Goal: Transaction & Acquisition: Purchase product/service

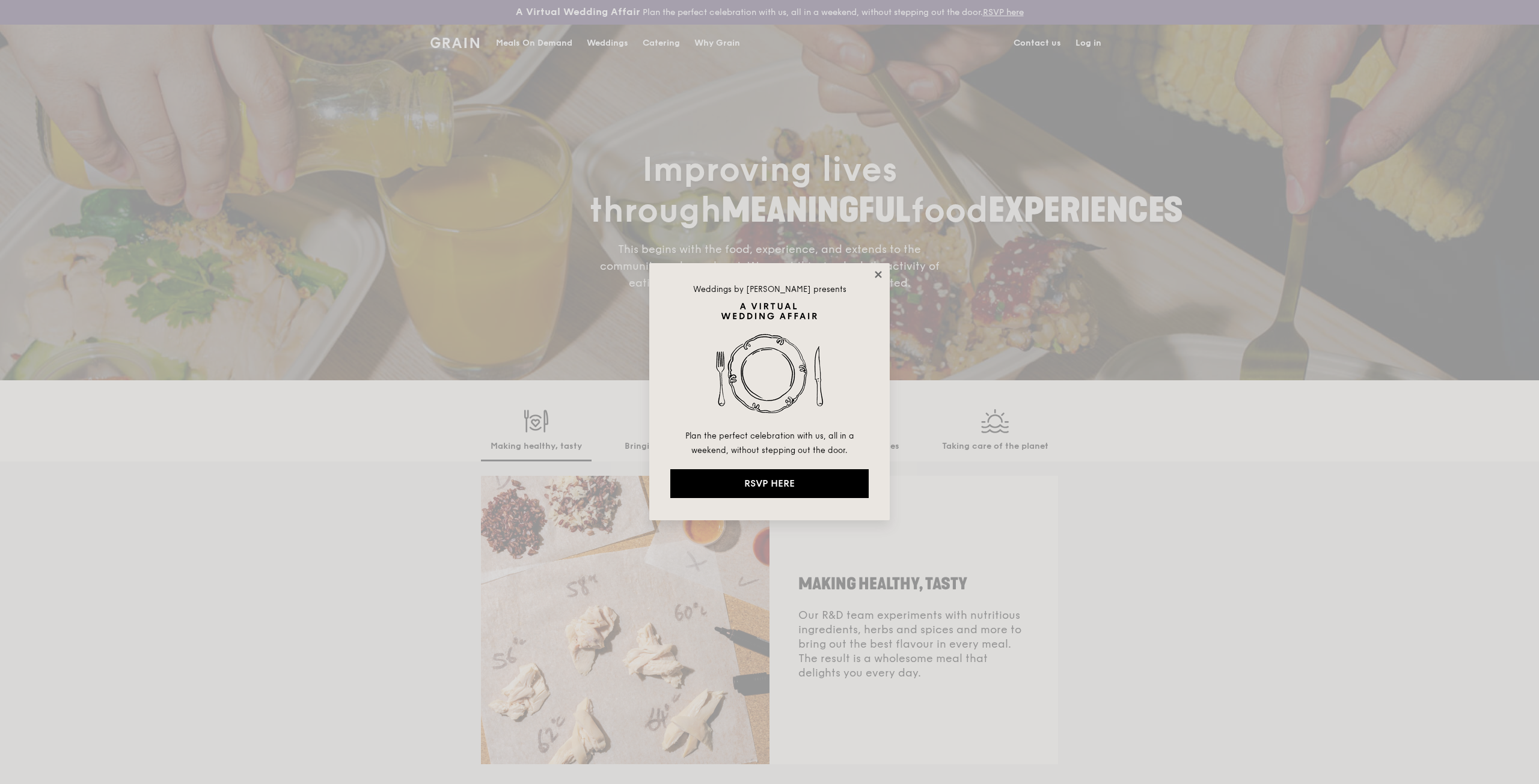
click at [876, 275] on icon at bounding box center [878, 275] width 11 height 11
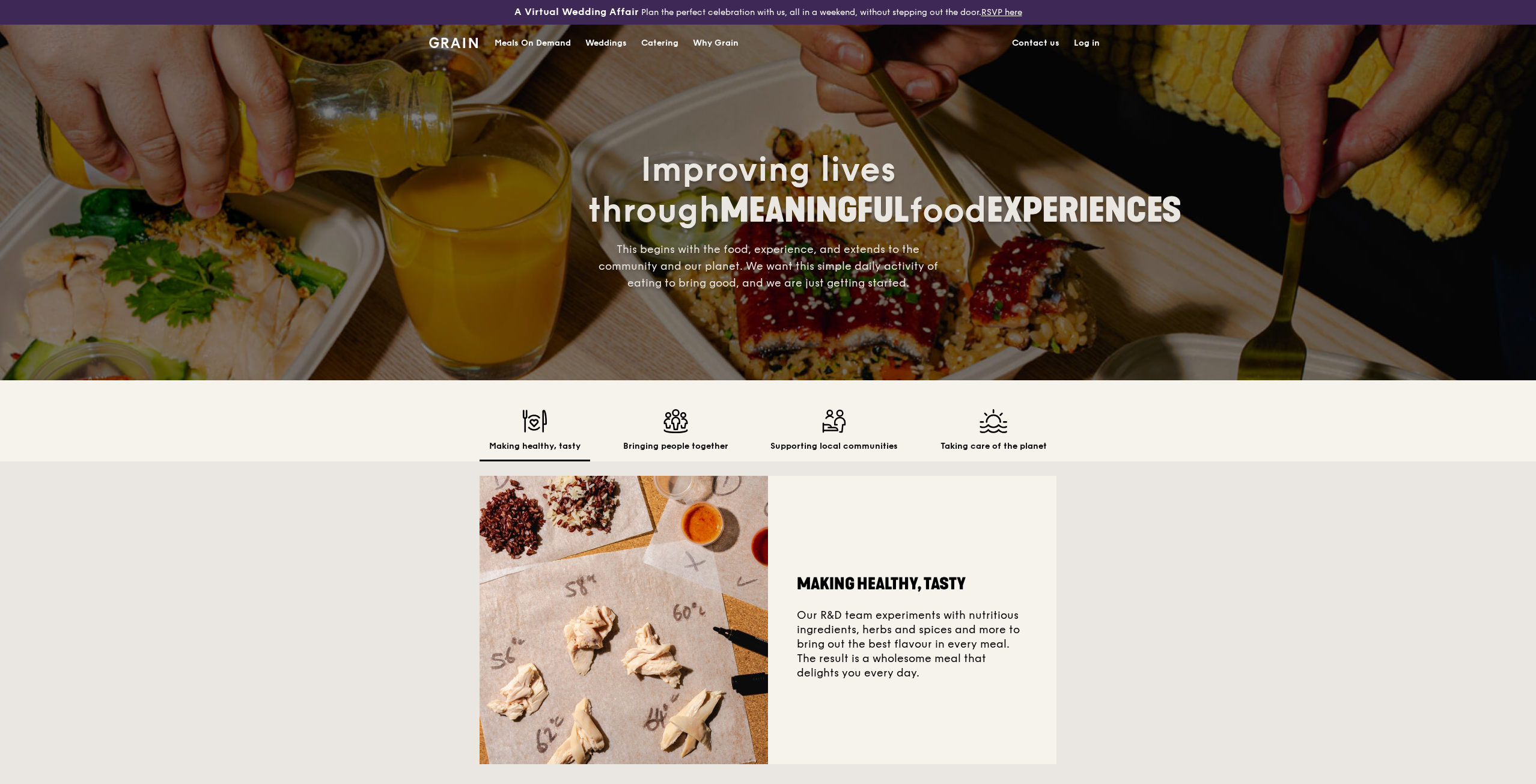
click at [1093, 43] on link "Log in" at bounding box center [1087, 43] width 40 height 36
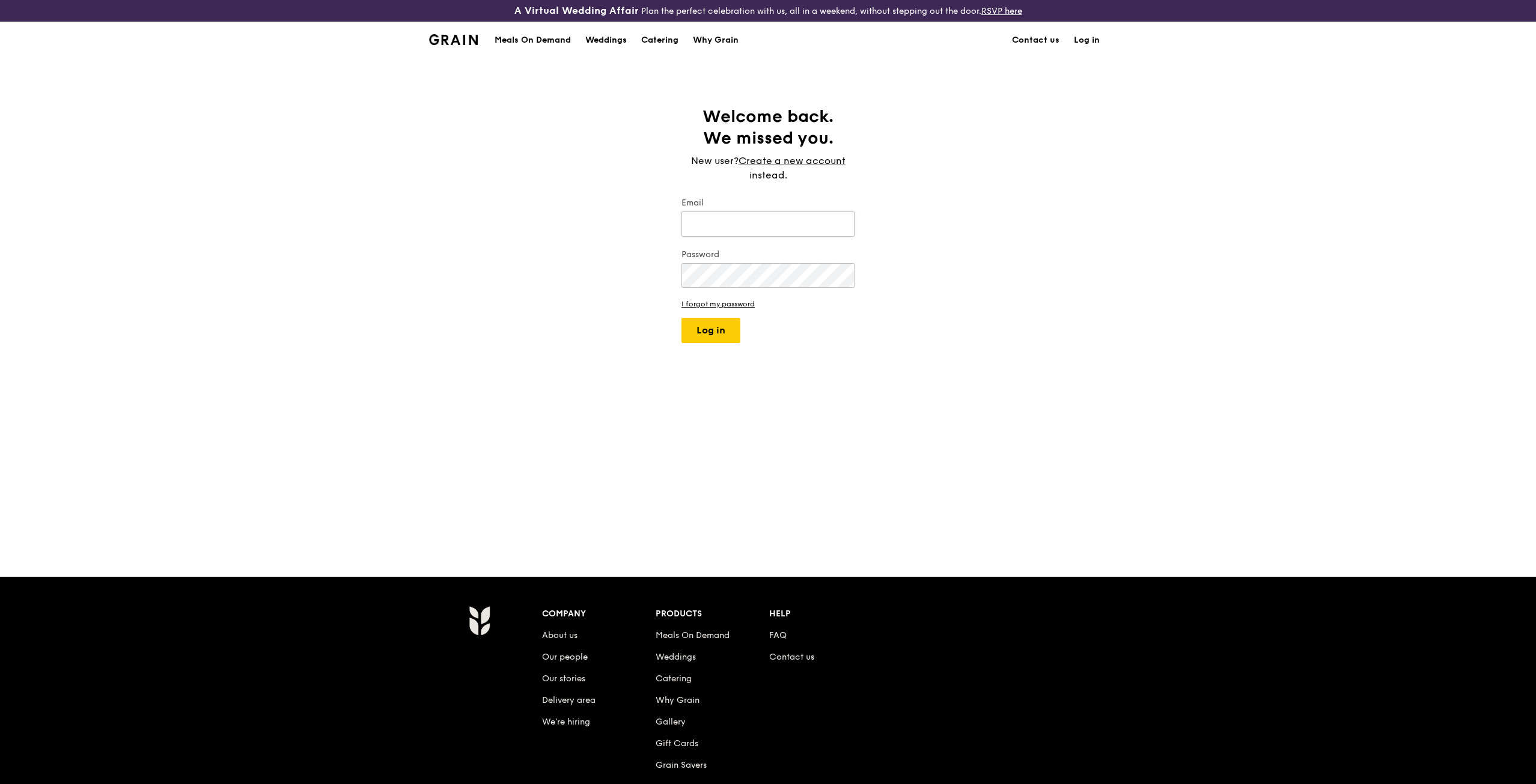
click at [719, 225] on input "Email" at bounding box center [768, 224] width 173 height 25
type input "samuelkhawwork@gmail.com"
click at [717, 323] on button "Log in" at bounding box center [711, 330] width 59 height 25
click at [682, 354] on button "Log in" at bounding box center [711, 367] width 59 height 25
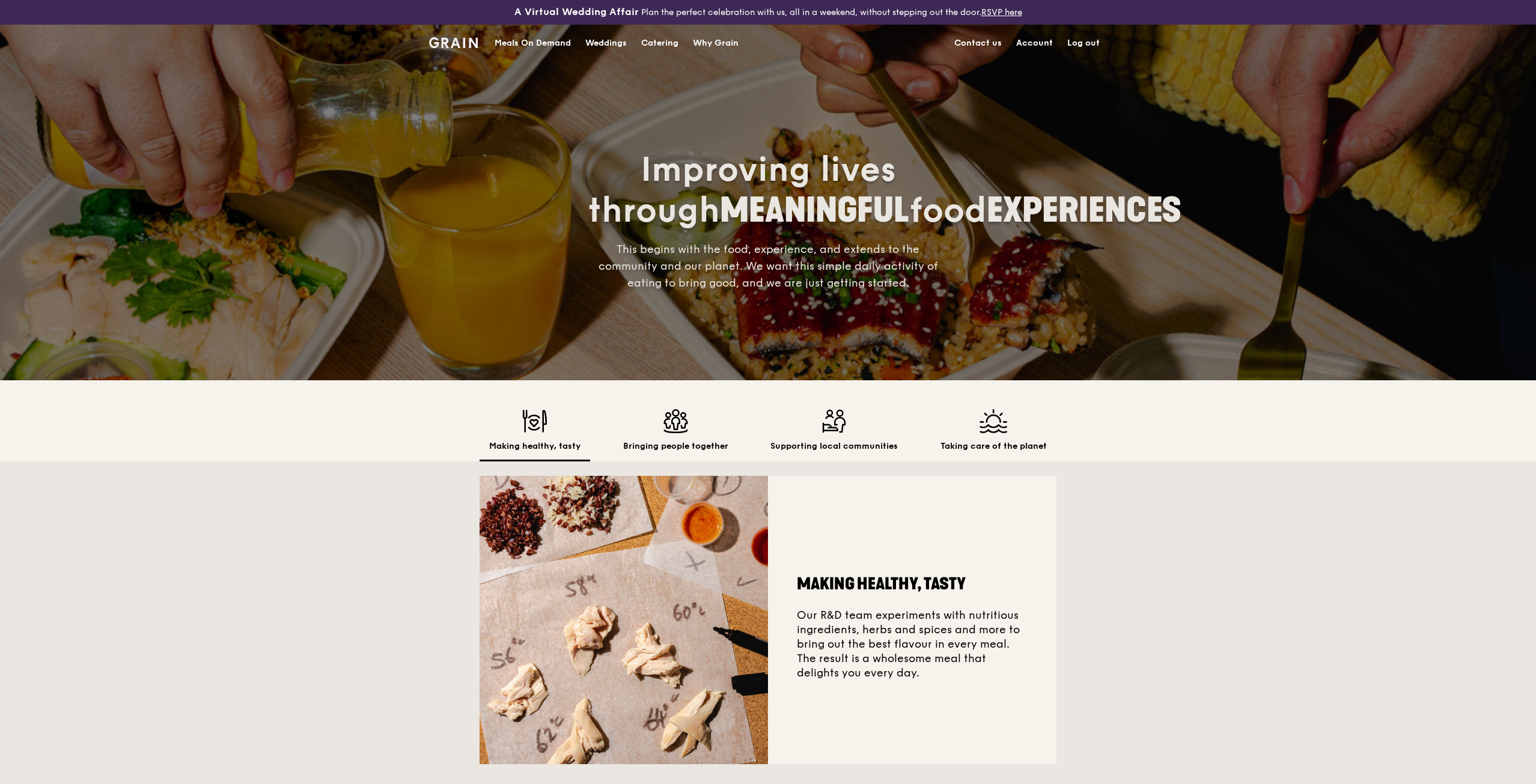
click at [533, 45] on div "Meals On Demand" at bounding box center [532, 43] width 76 height 36
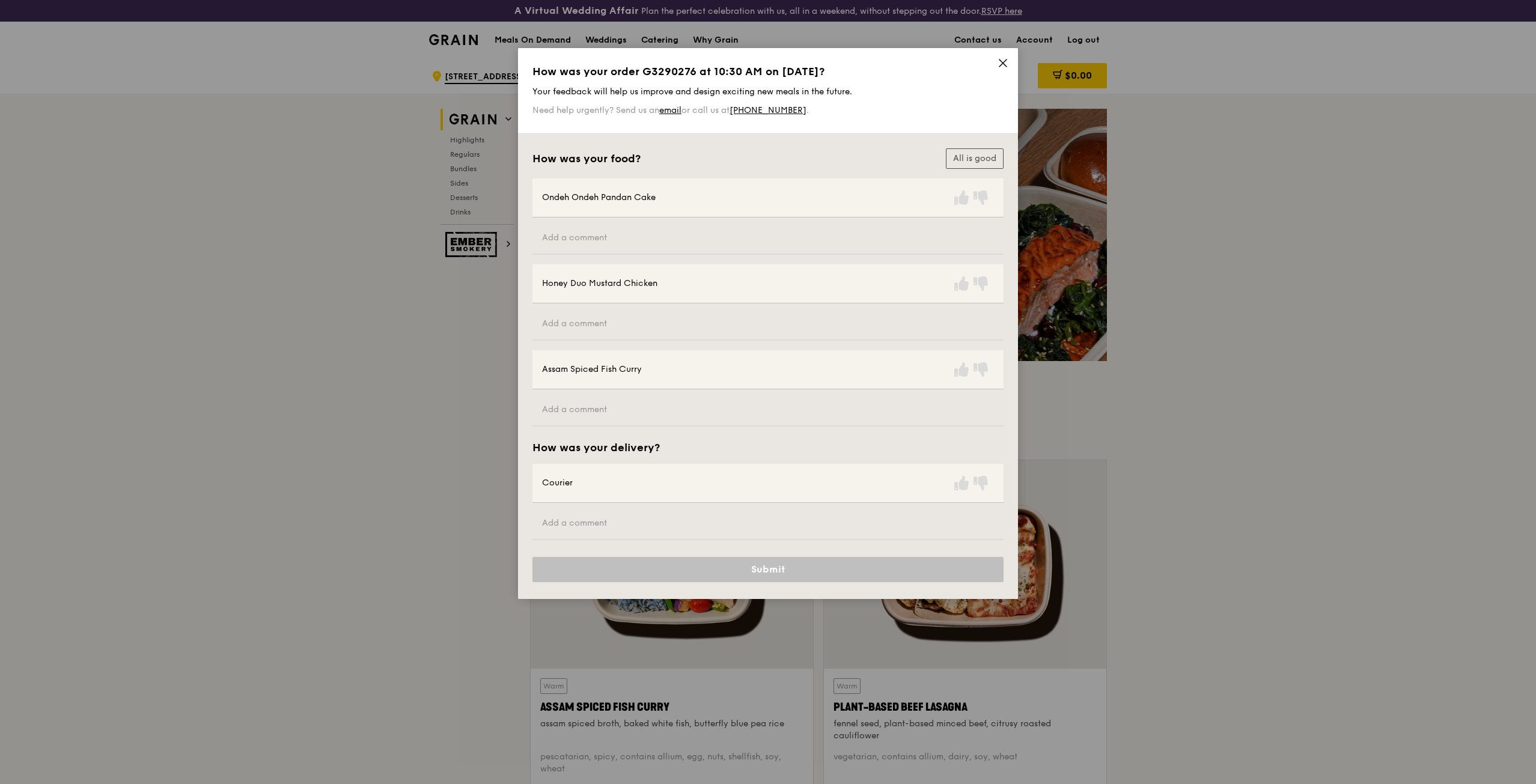
click at [1004, 63] on icon at bounding box center [1003, 63] width 7 height 7
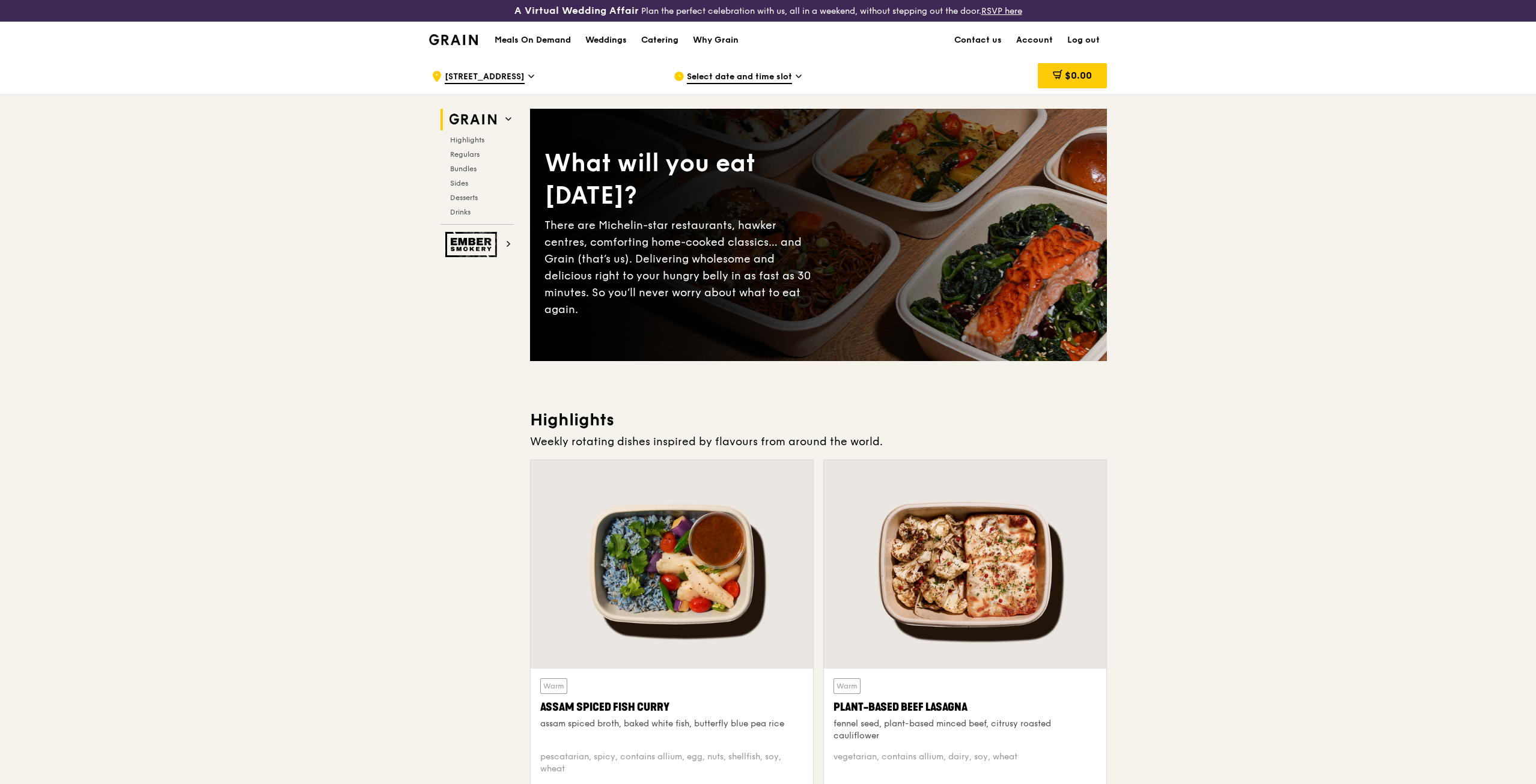
click at [698, 81] on span "Select date and time slot" at bounding box center [739, 77] width 105 height 13
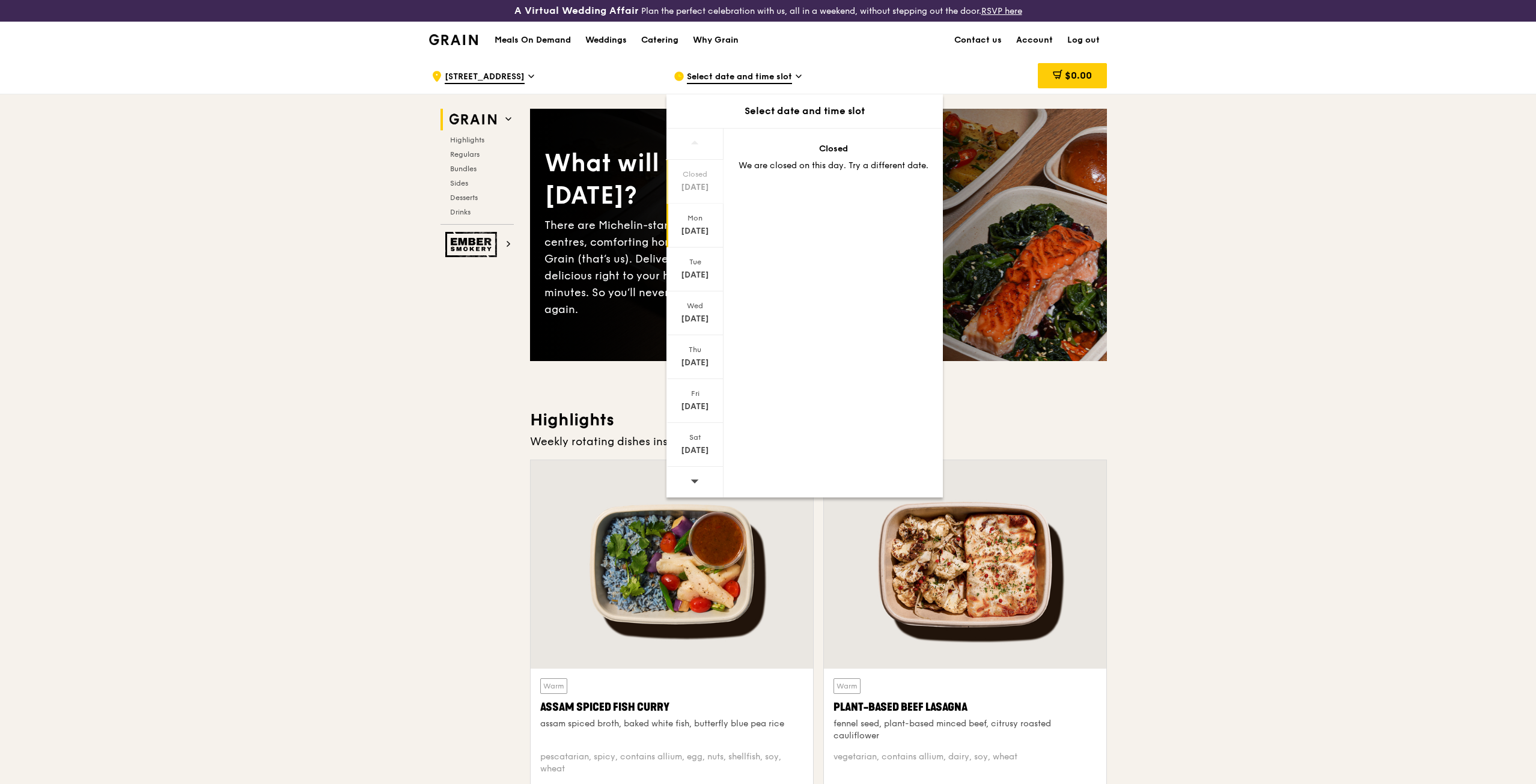
click at [701, 224] on div "Mon Sep 29" at bounding box center [695, 226] width 57 height 44
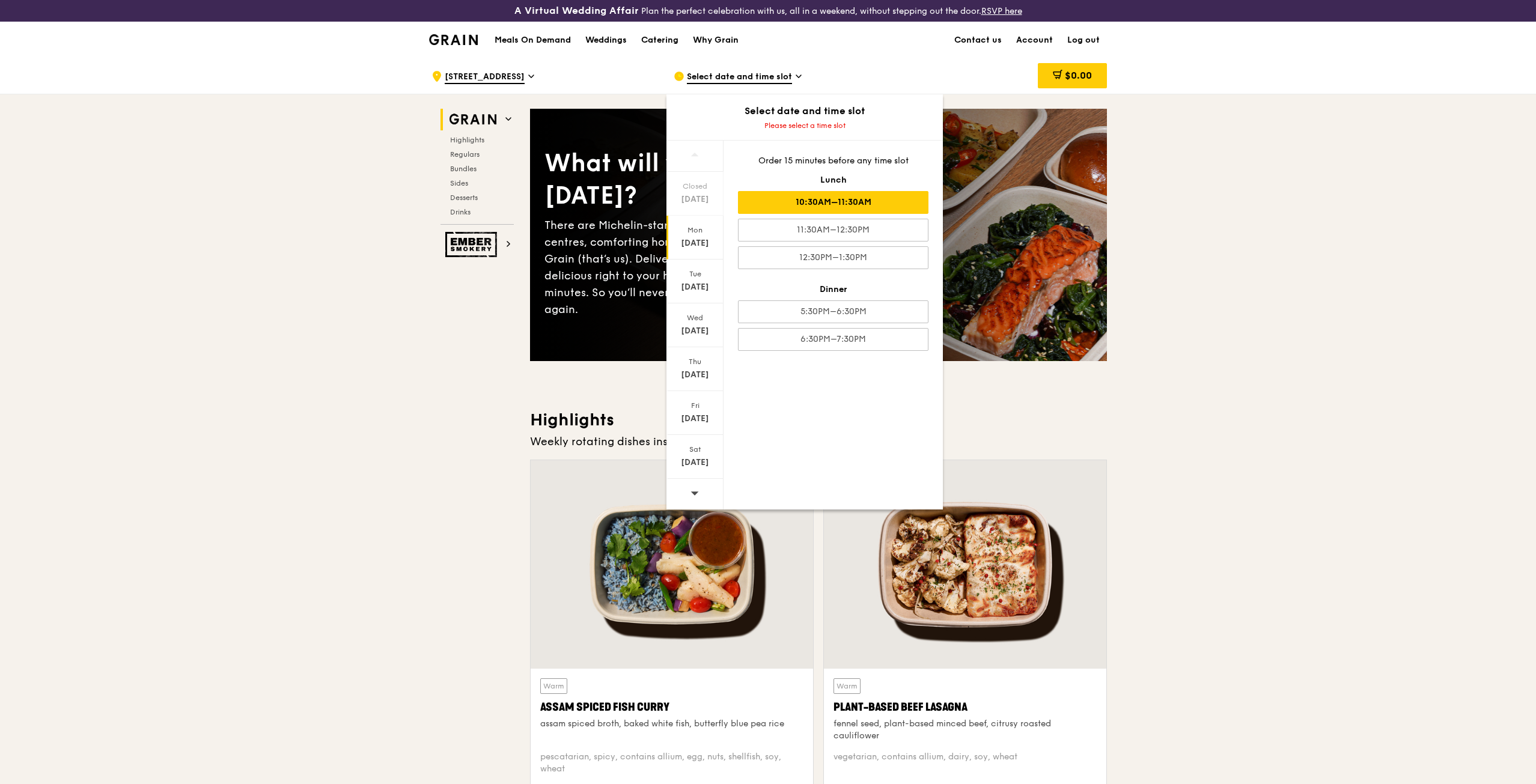
click at [844, 200] on div "10:30AM–11:30AM" at bounding box center [833, 202] width 191 height 23
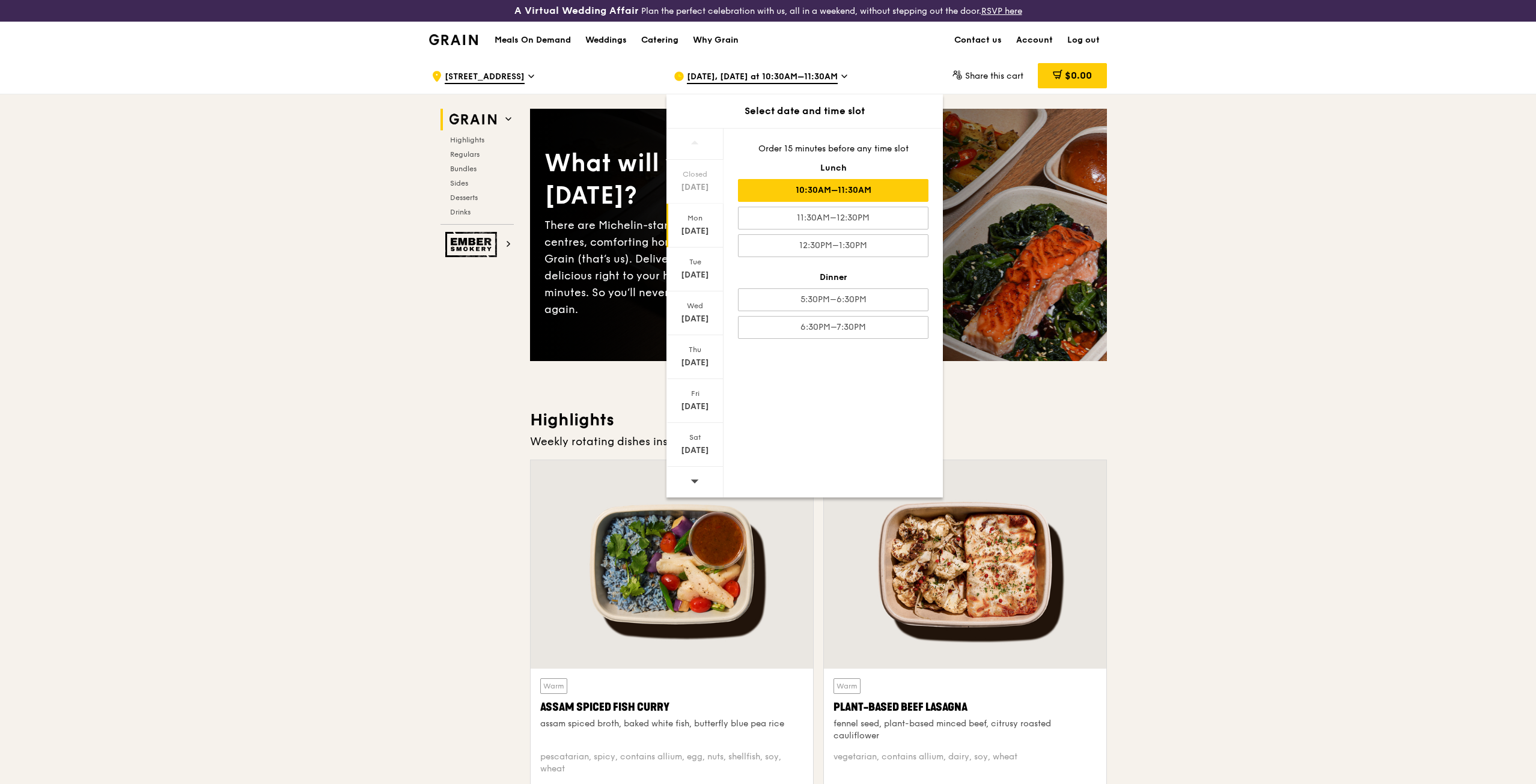
click at [853, 81] on div "Sep 29, Tomorrow at 10:30AM–11:30AM" at bounding box center [785, 76] width 223 height 36
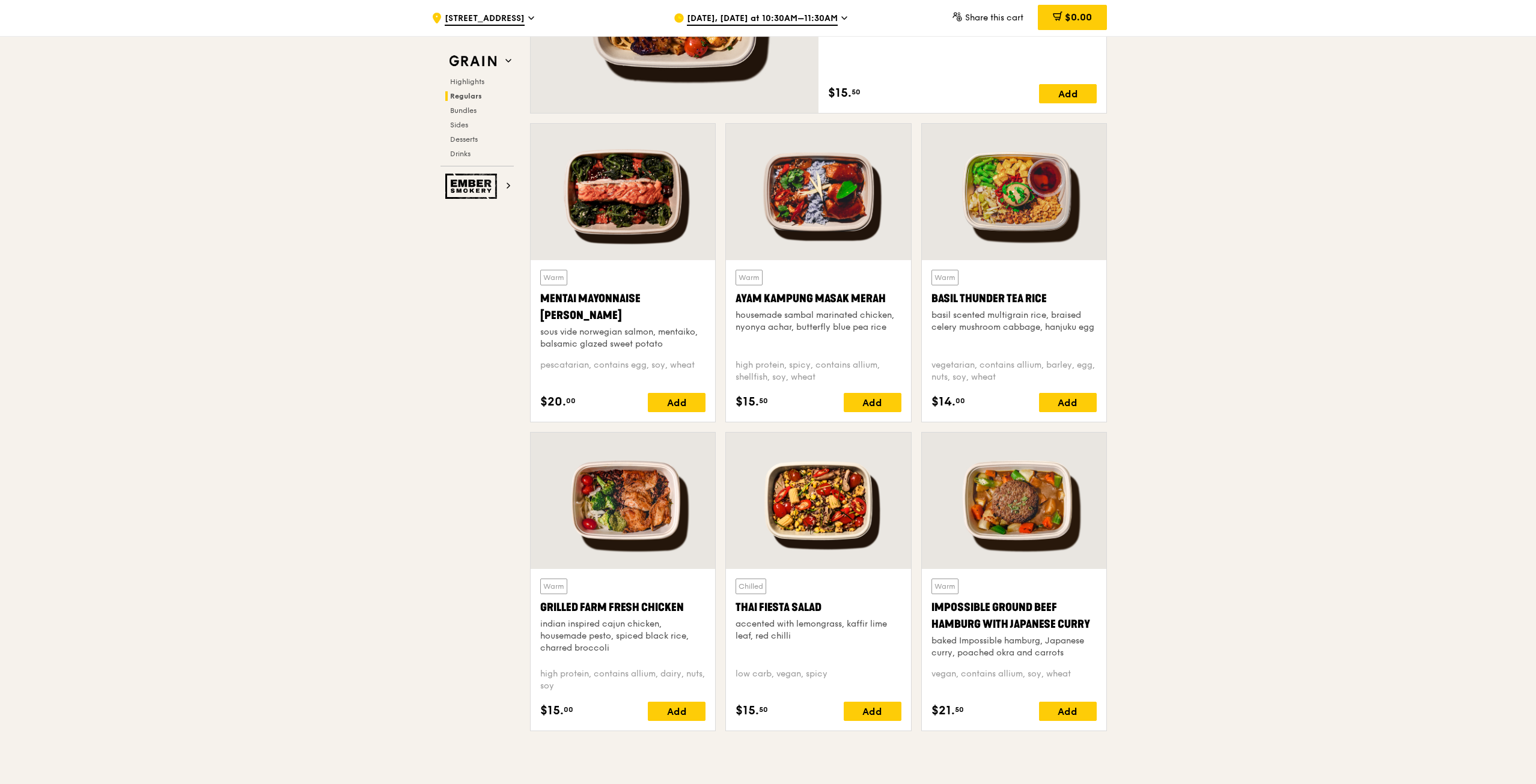
scroll to position [901, 0]
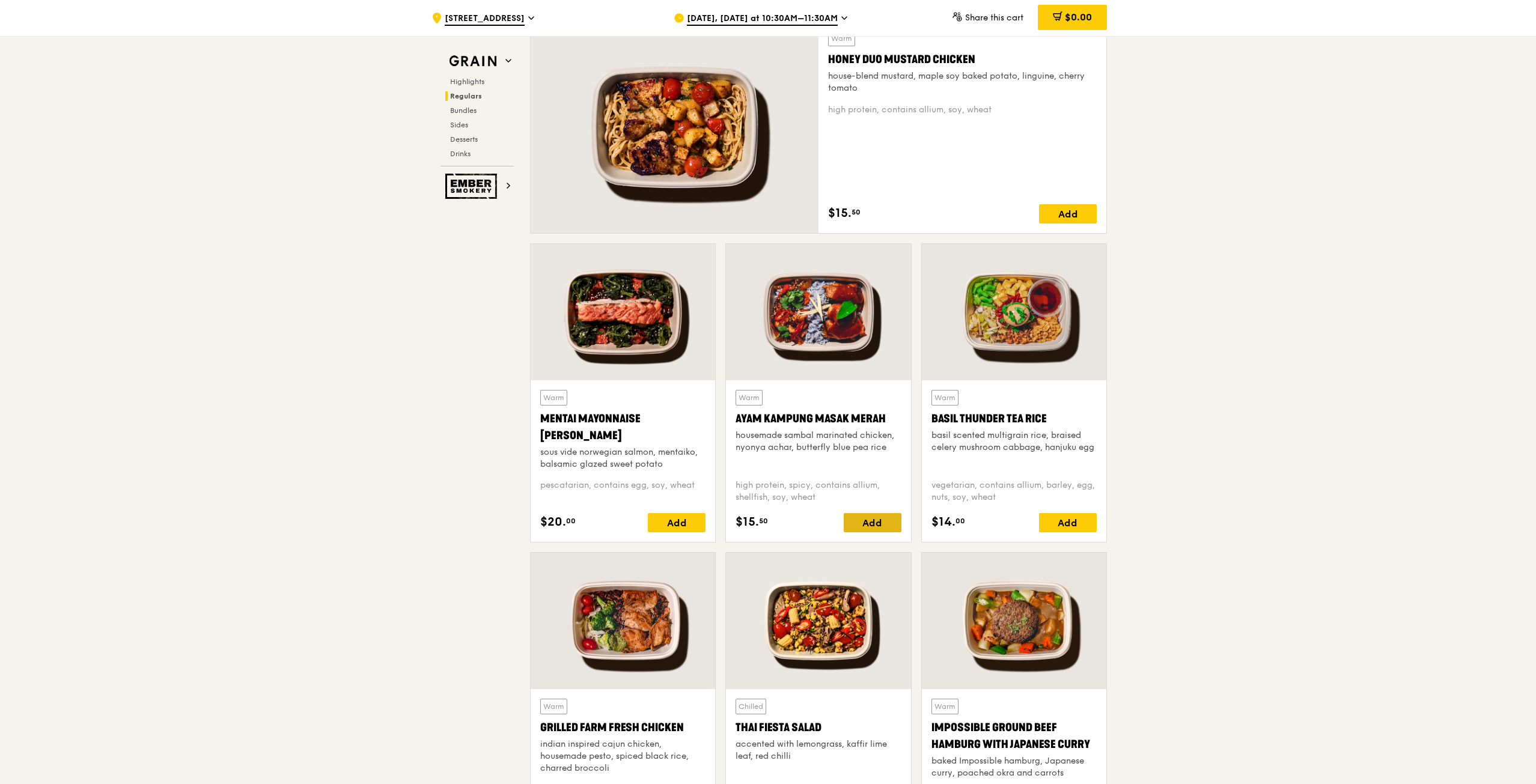
click at [884, 526] on div "Add" at bounding box center [872, 523] width 58 height 19
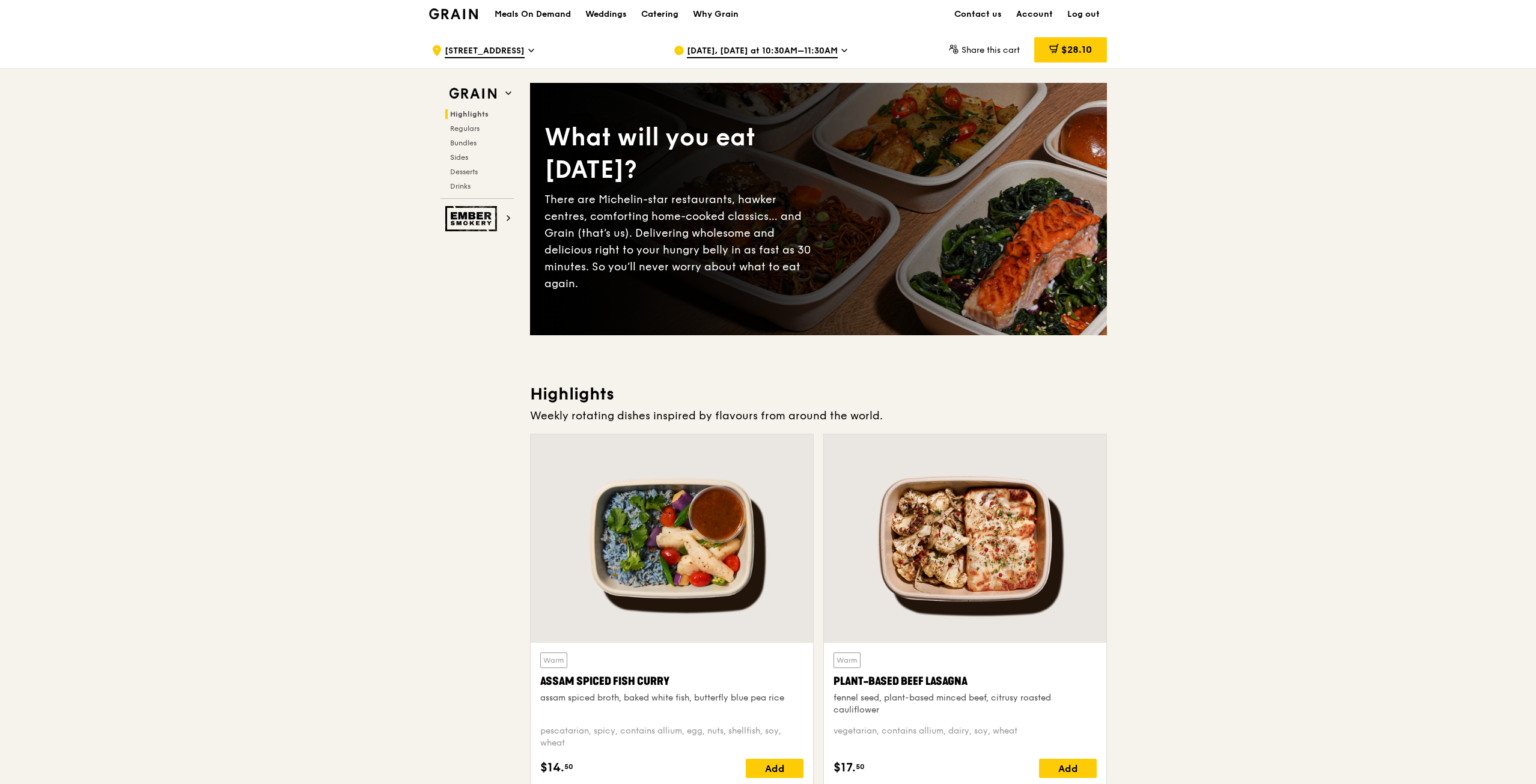
scroll to position [0, 0]
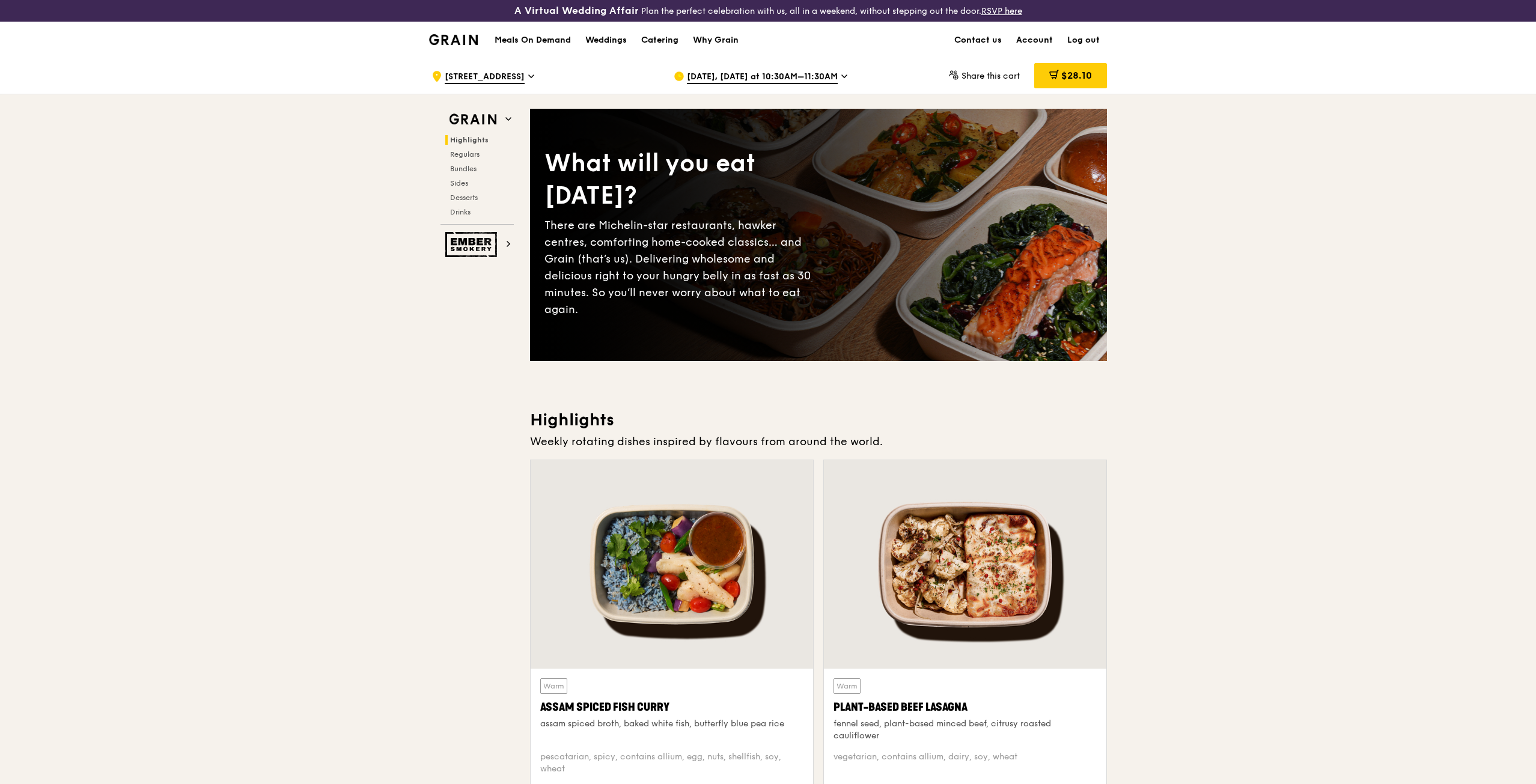
click at [541, 37] on h1 "Meals On Demand" at bounding box center [532, 40] width 76 height 12
click at [453, 38] on img at bounding box center [453, 40] width 49 height 11
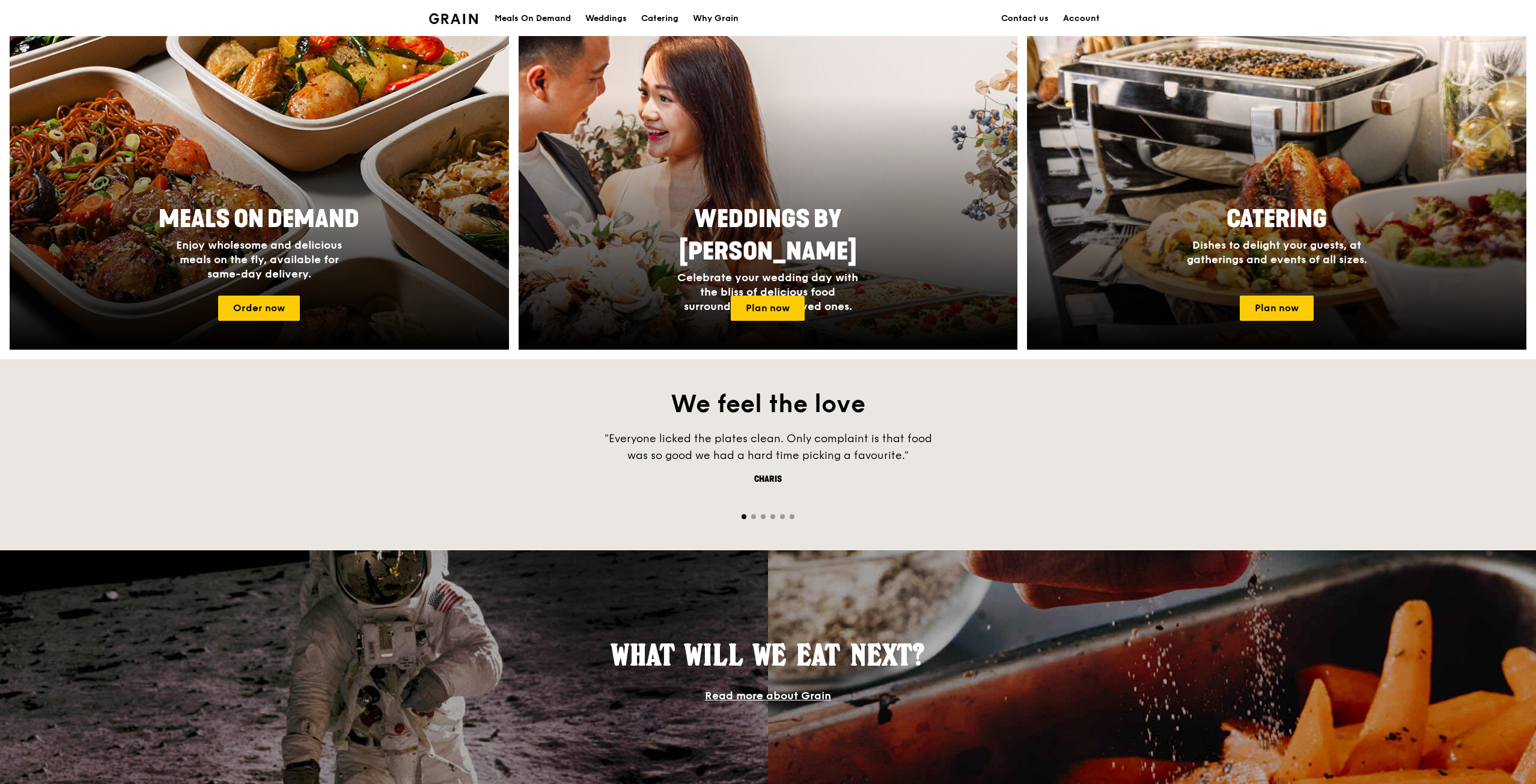
scroll to position [421, 0]
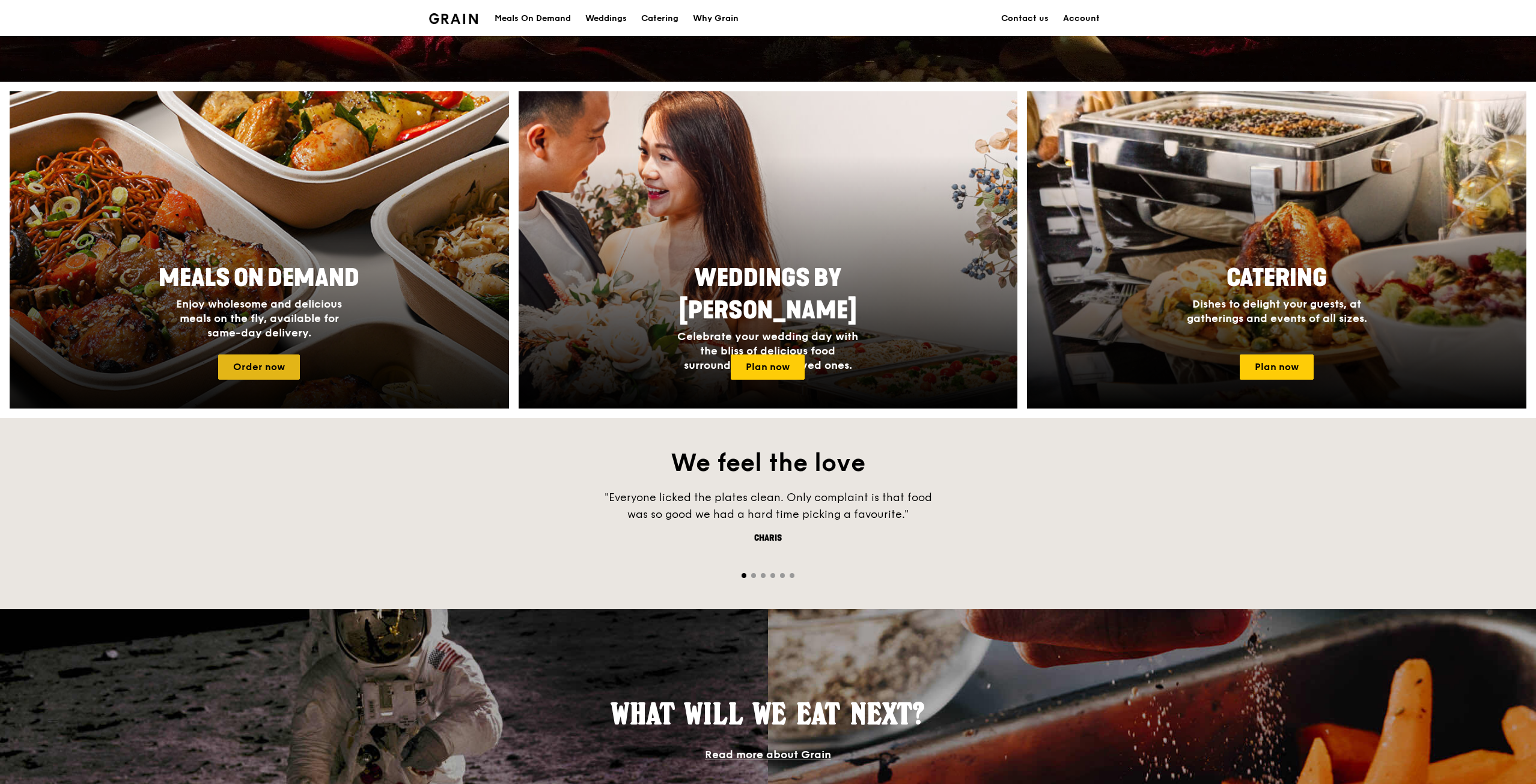
click at [244, 359] on link "Order now" at bounding box center [259, 367] width 82 height 25
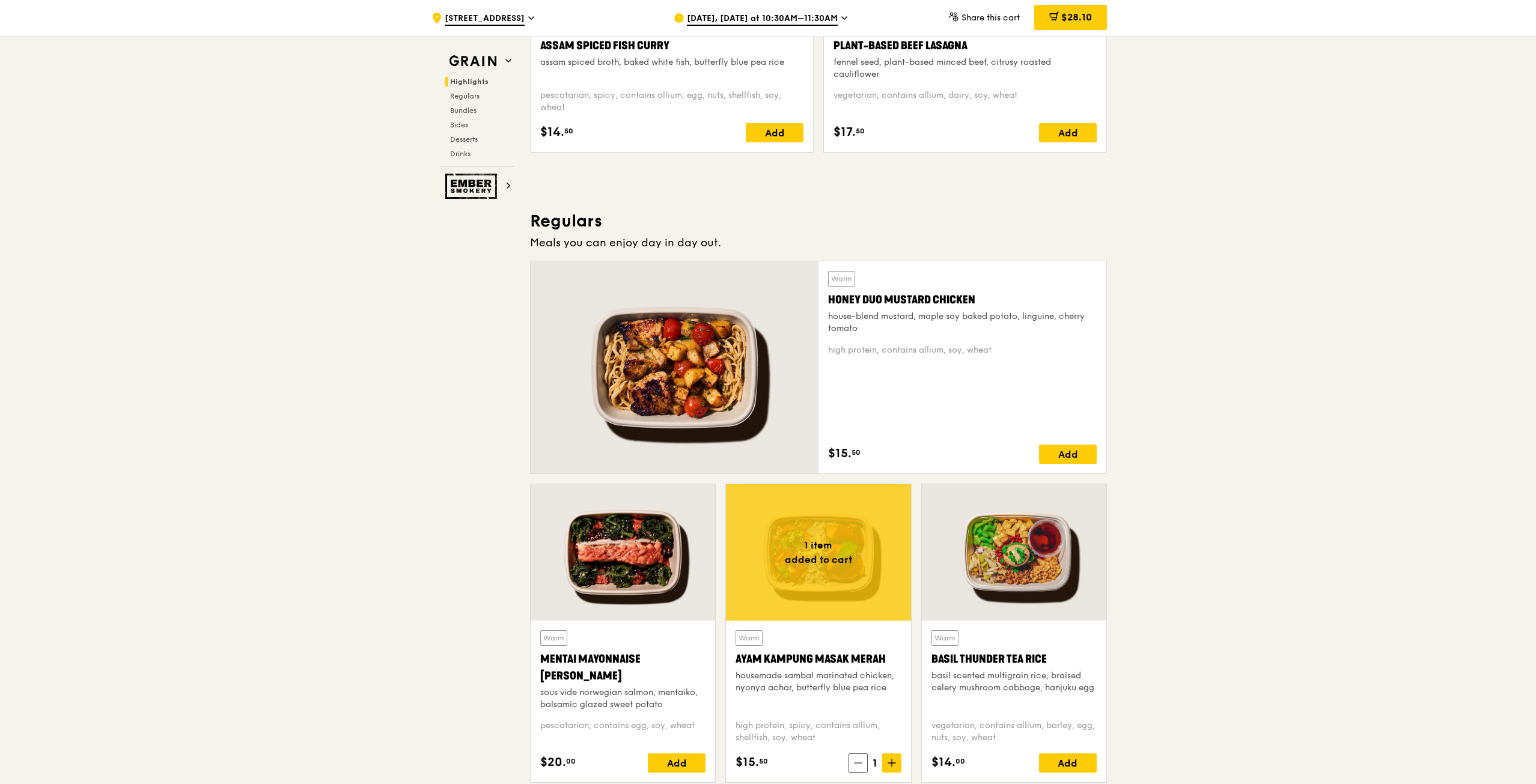
scroll to position [1022, 0]
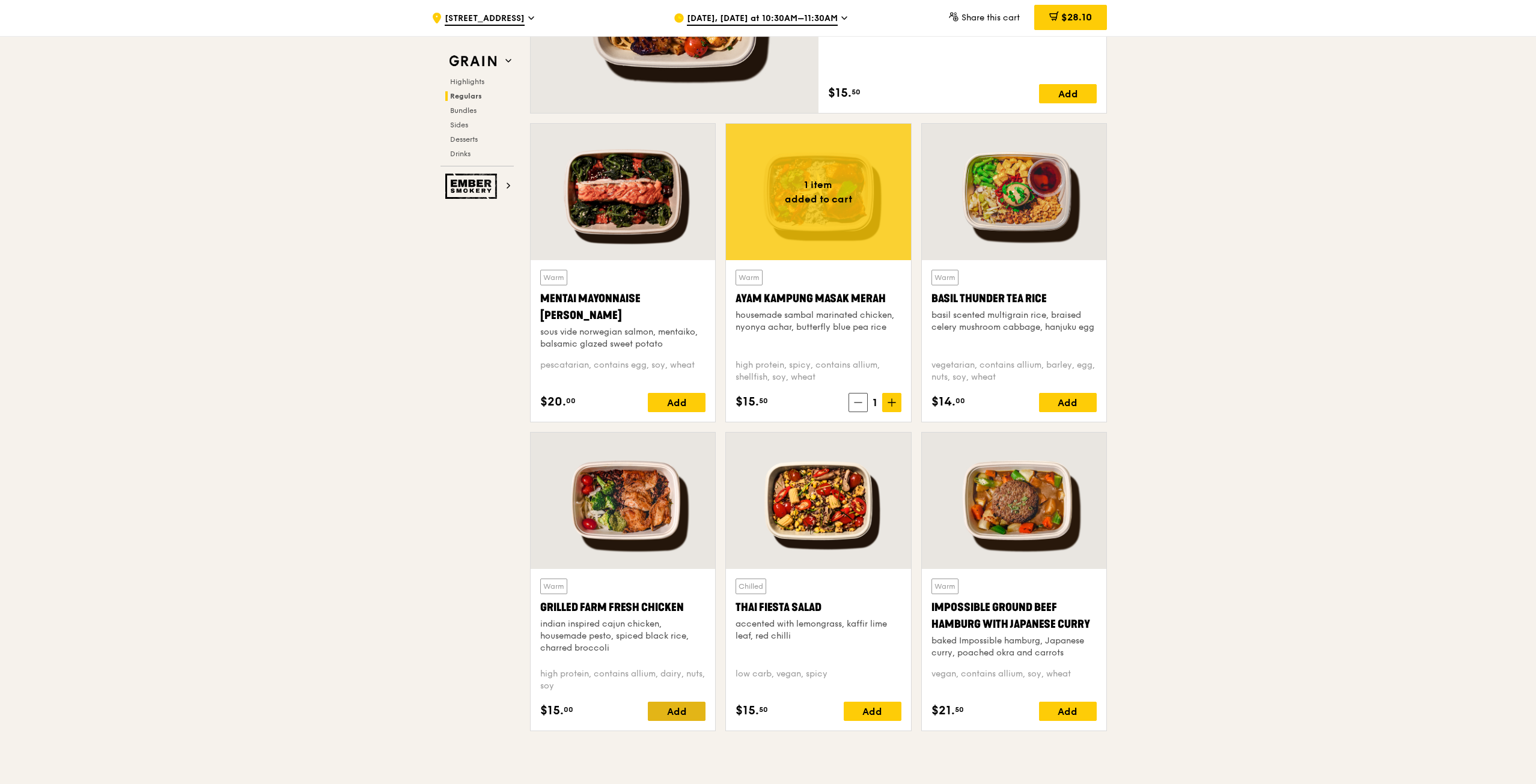
click at [678, 712] on div "Add" at bounding box center [676, 711] width 58 height 19
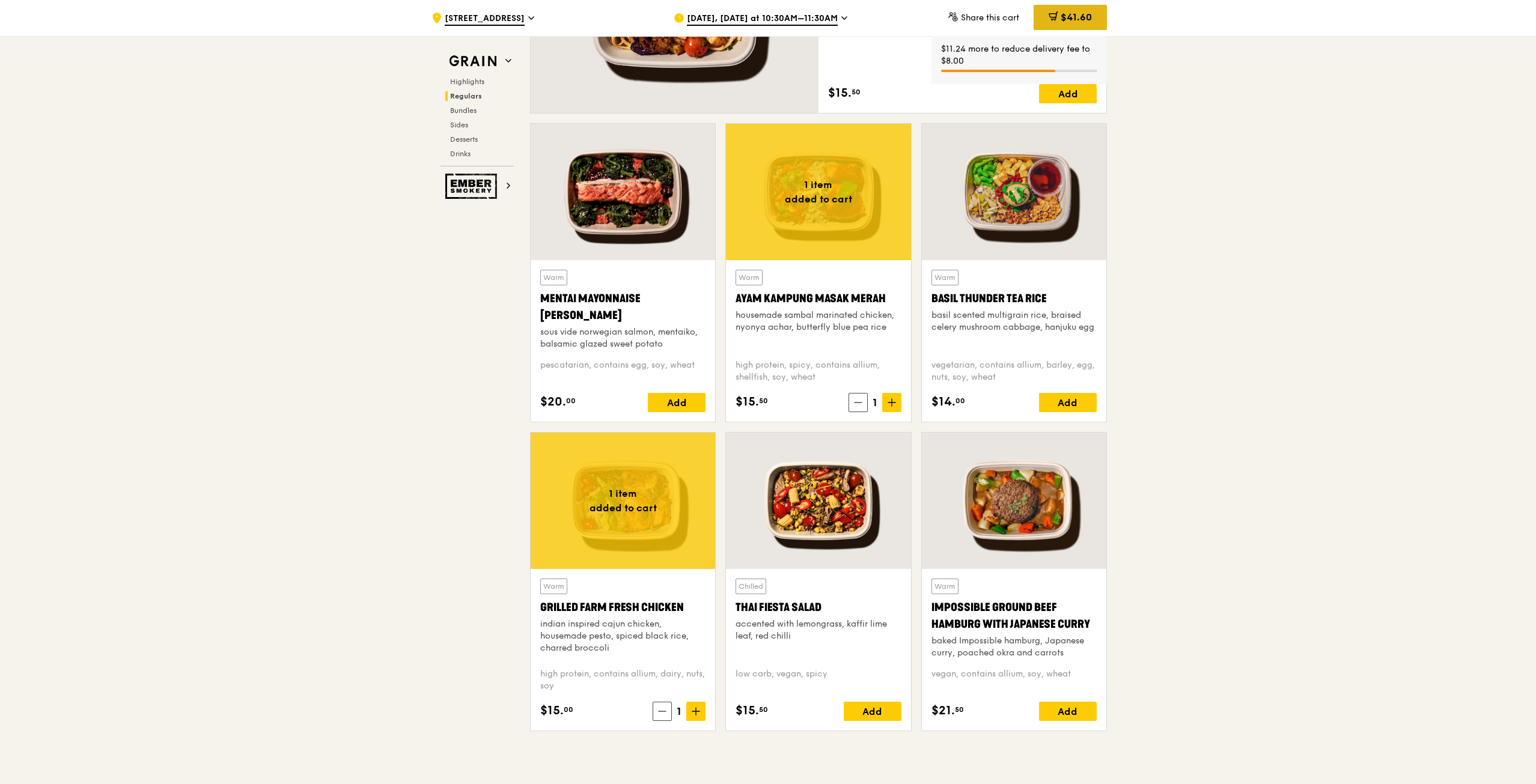
click at [1051, 14] on icon at bounding box center [1053, 15] width 7 height 3
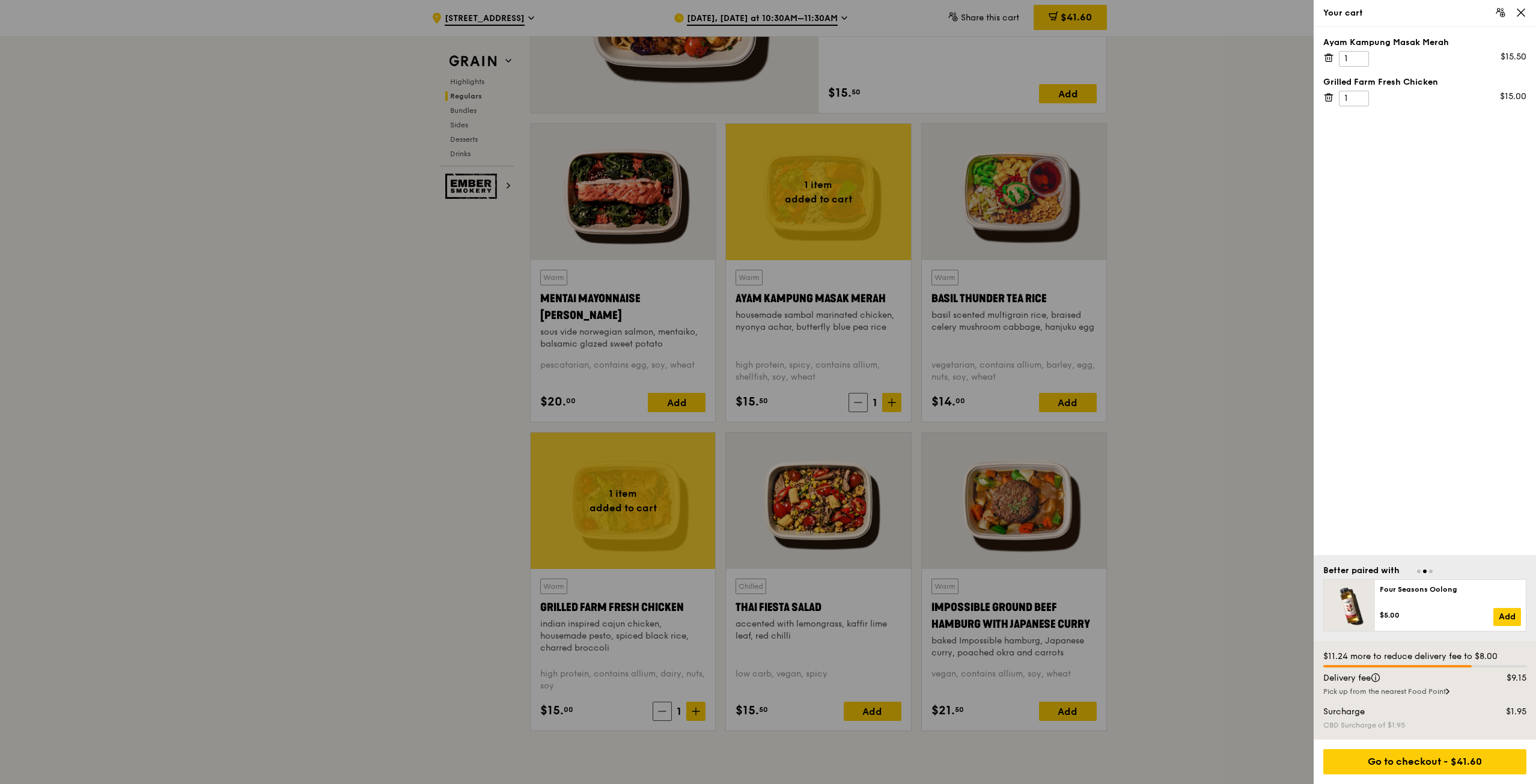
click at [1213, 287] on div at bounding box center [768, 392] width 1536 height 784
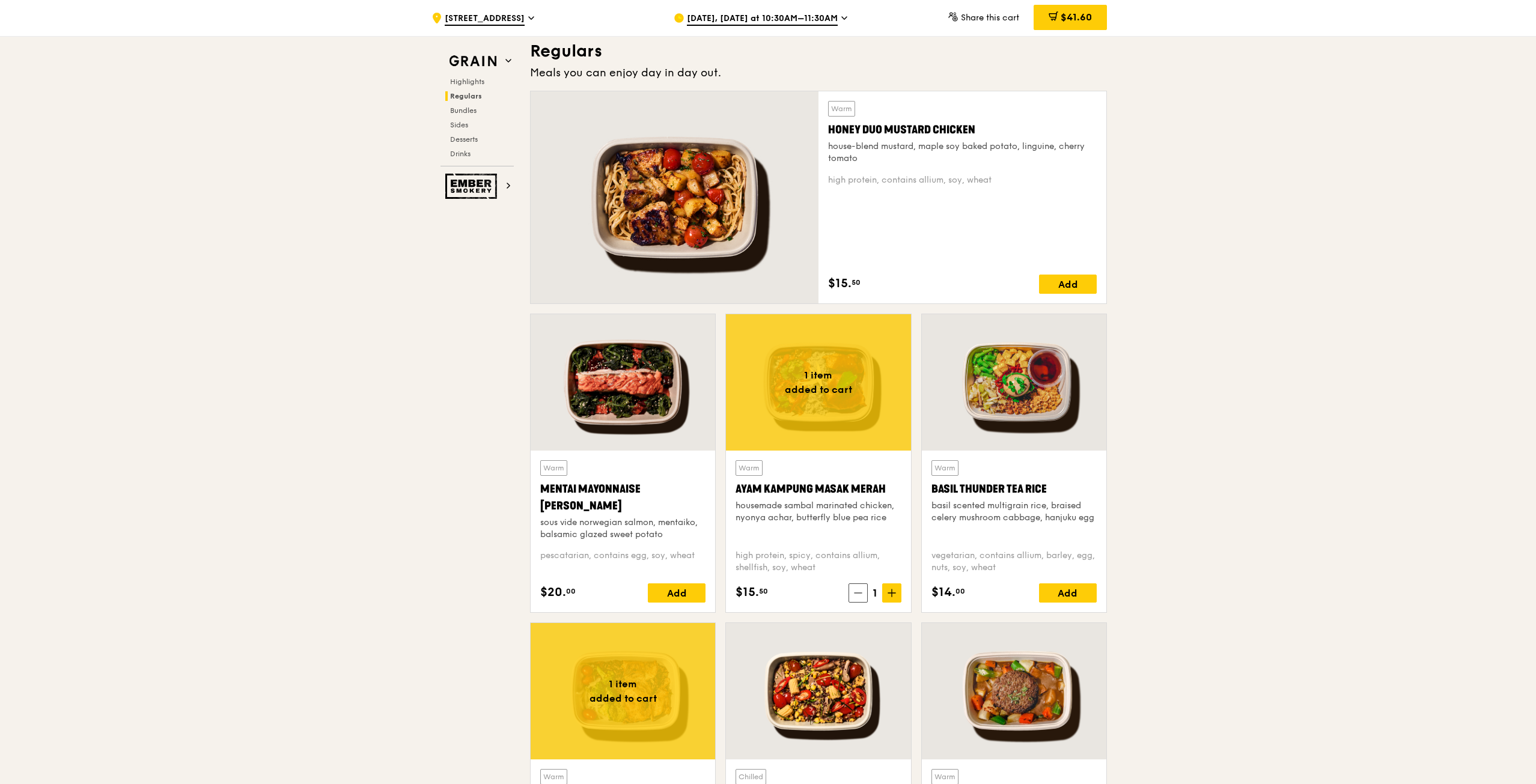
scroll to position [601, 0]
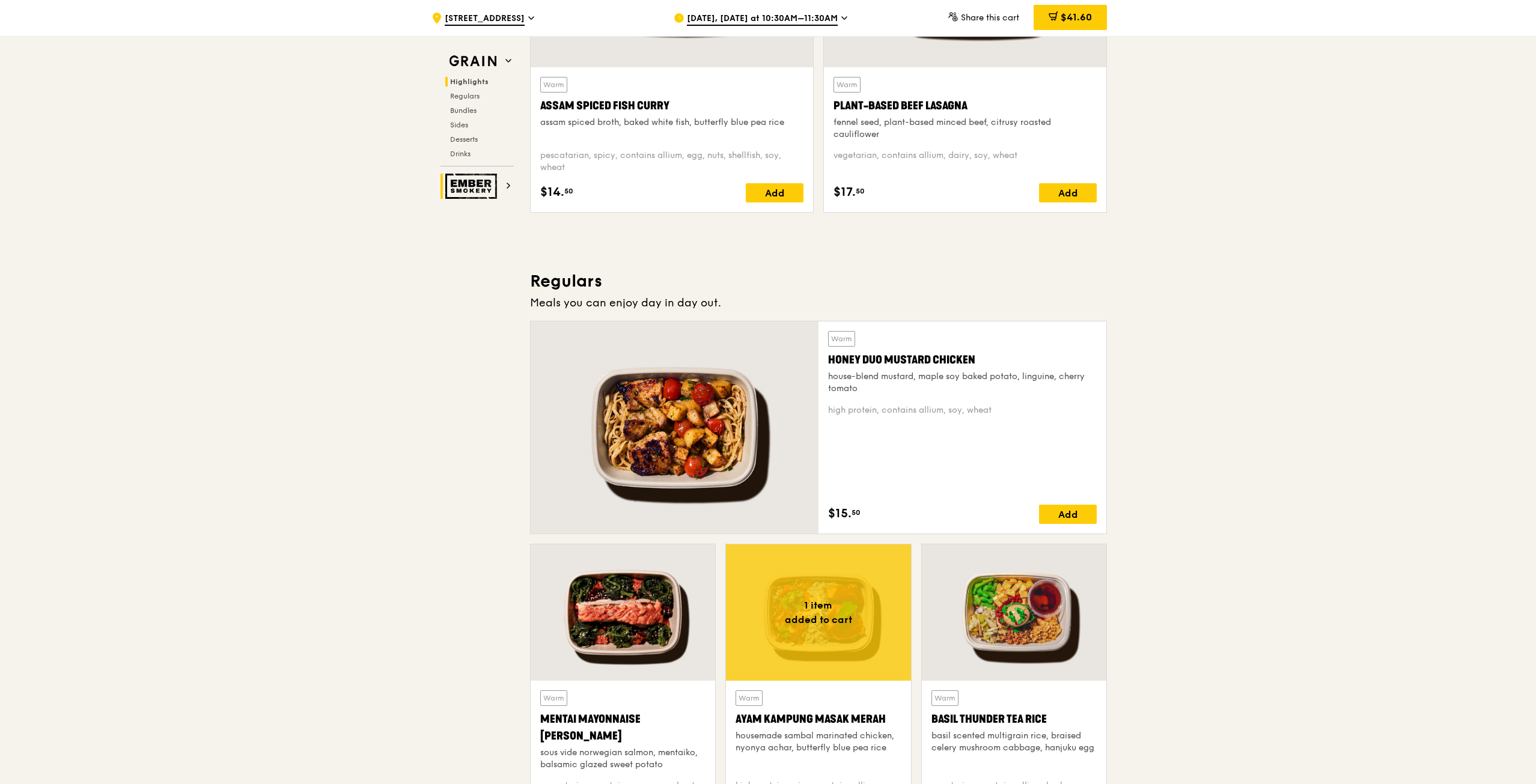
click at [500, 187] on img at bounding box center [473, 186] width 56 height 25
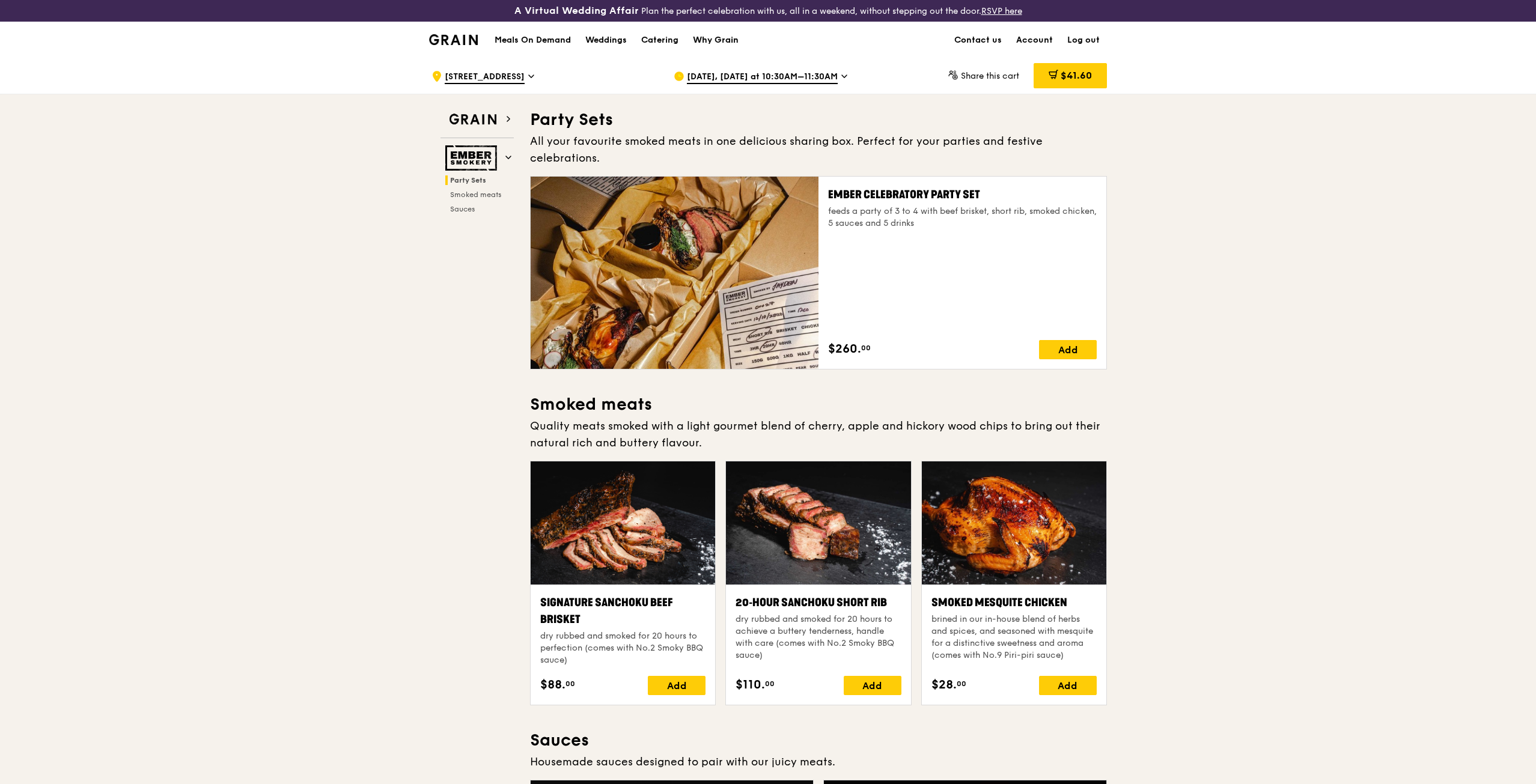
click at [727, 43] on div "Why Grain" at bounding box center [715, 40] width 46 height 36
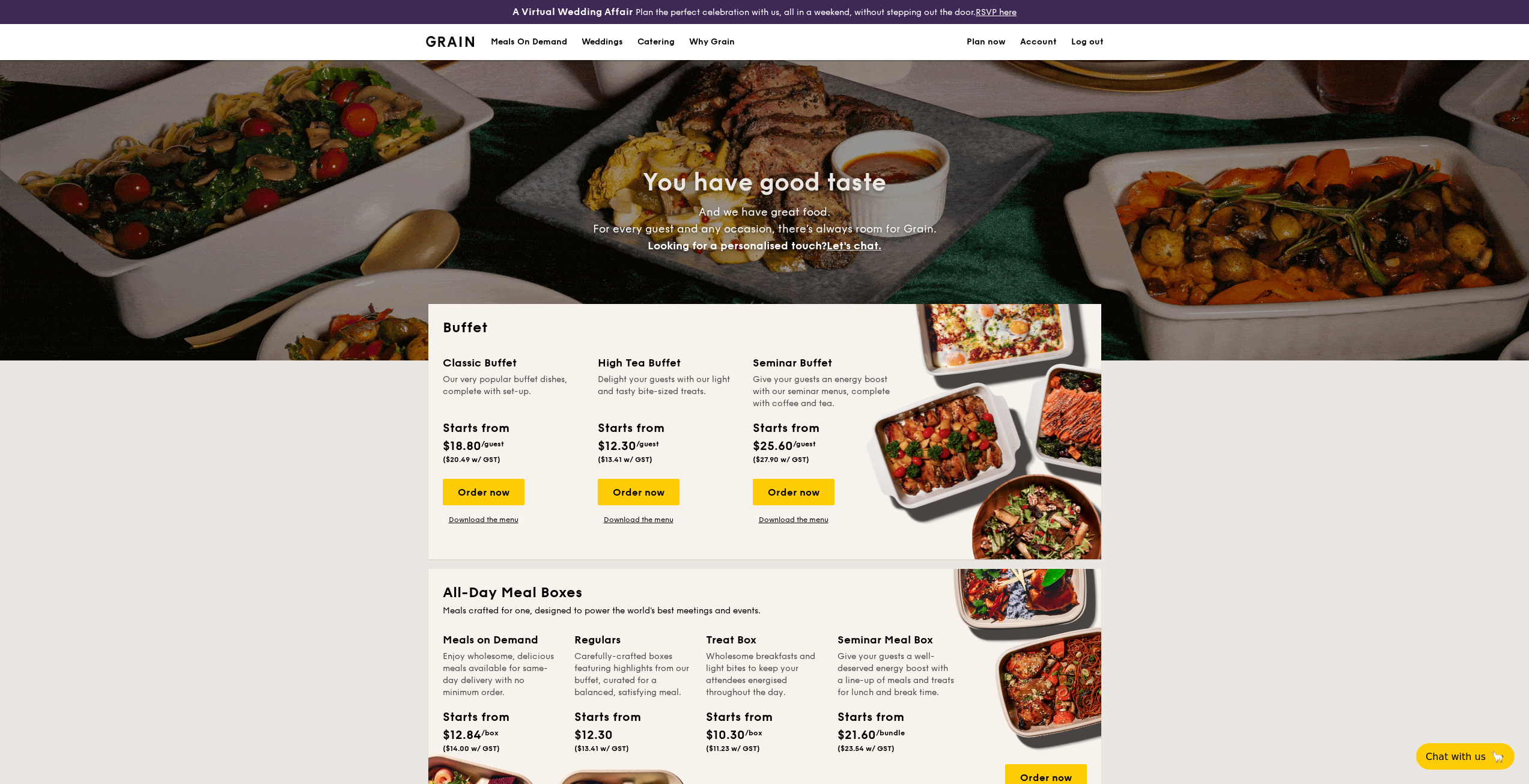
select select
click at [453, 38] on img at bounding box center [451, 41] width 49 height 11
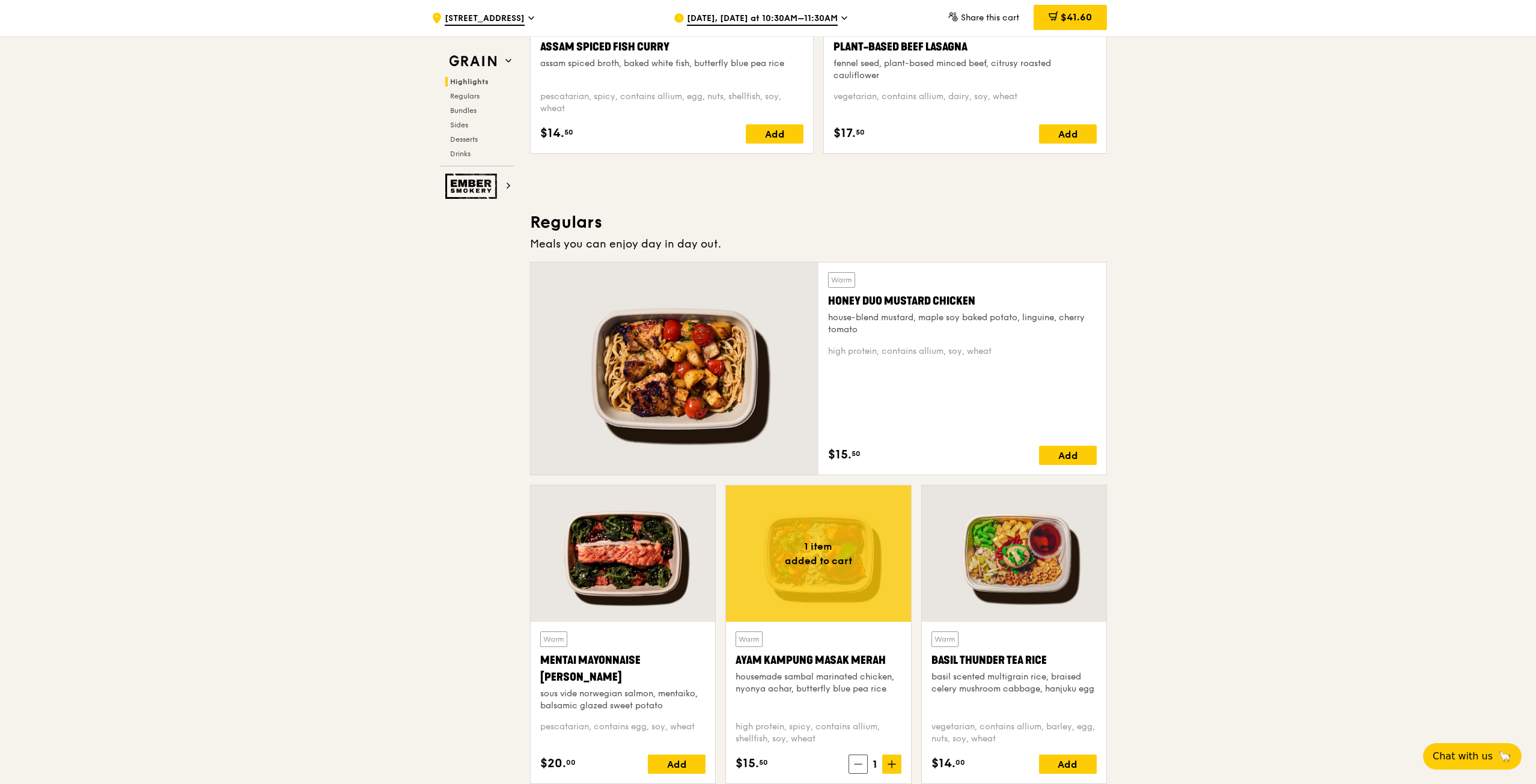
scroll to position [661, 0]
